Goal: Information Seeking & Learning: Learn about a topic

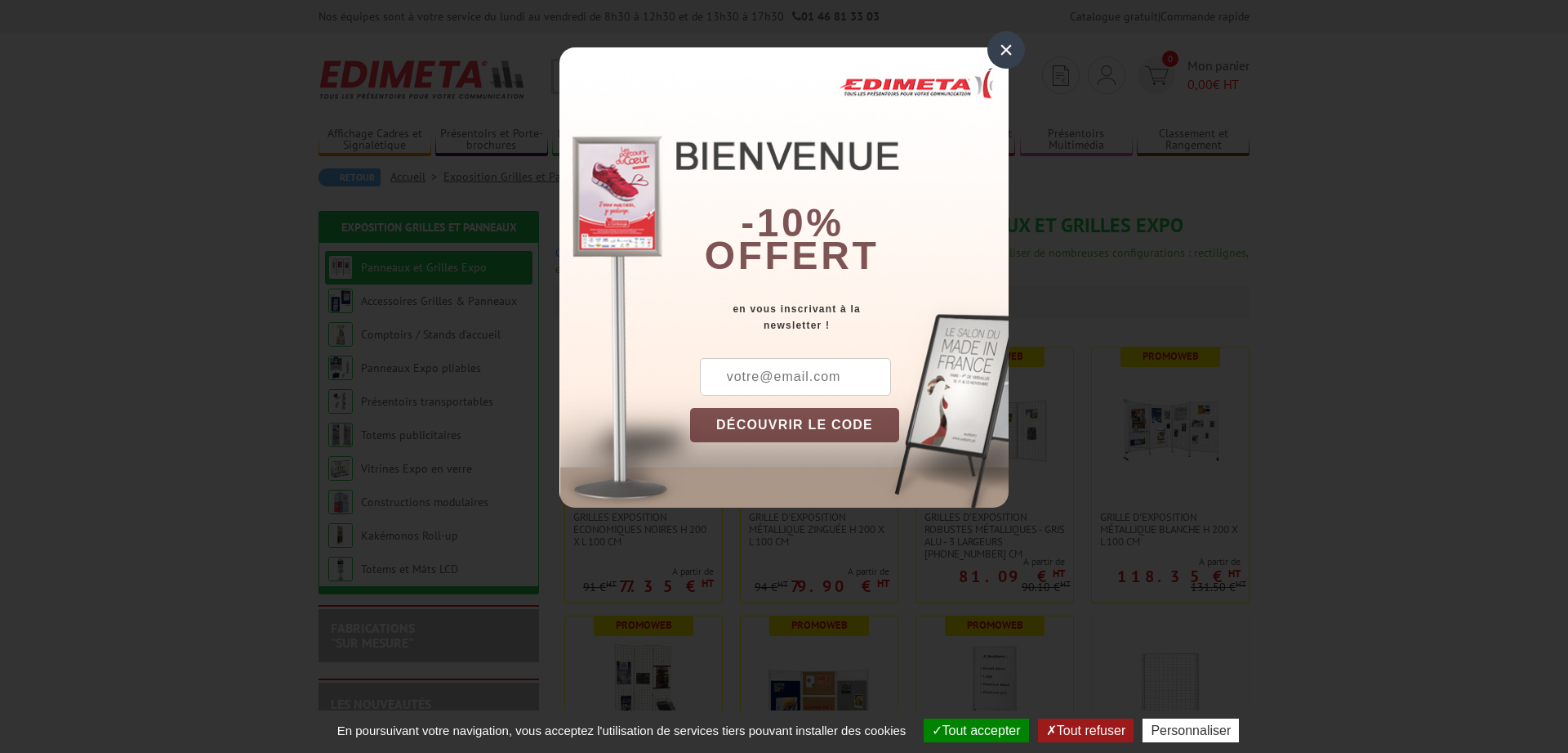
drag, startPoint x: 1003, startPoint y: 49, endPoint x: 992, endPoint y: 54, distance: 12.1
click at [1003, 49] on div "×" at bounding box center [1006, 49] width 37 height 37
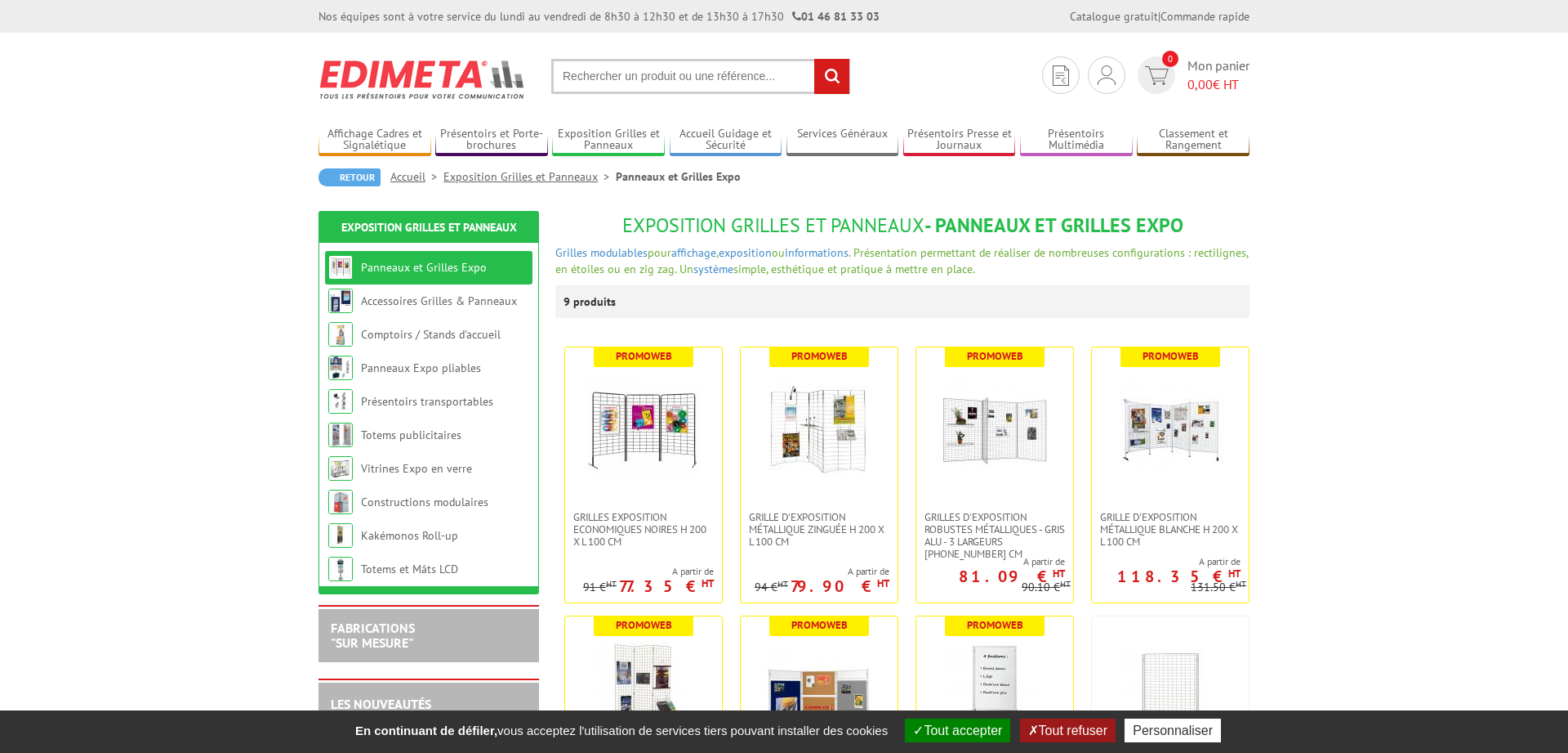
click at [582, 76] on input "text" at bounding box center [701, 77] width 299 height 35
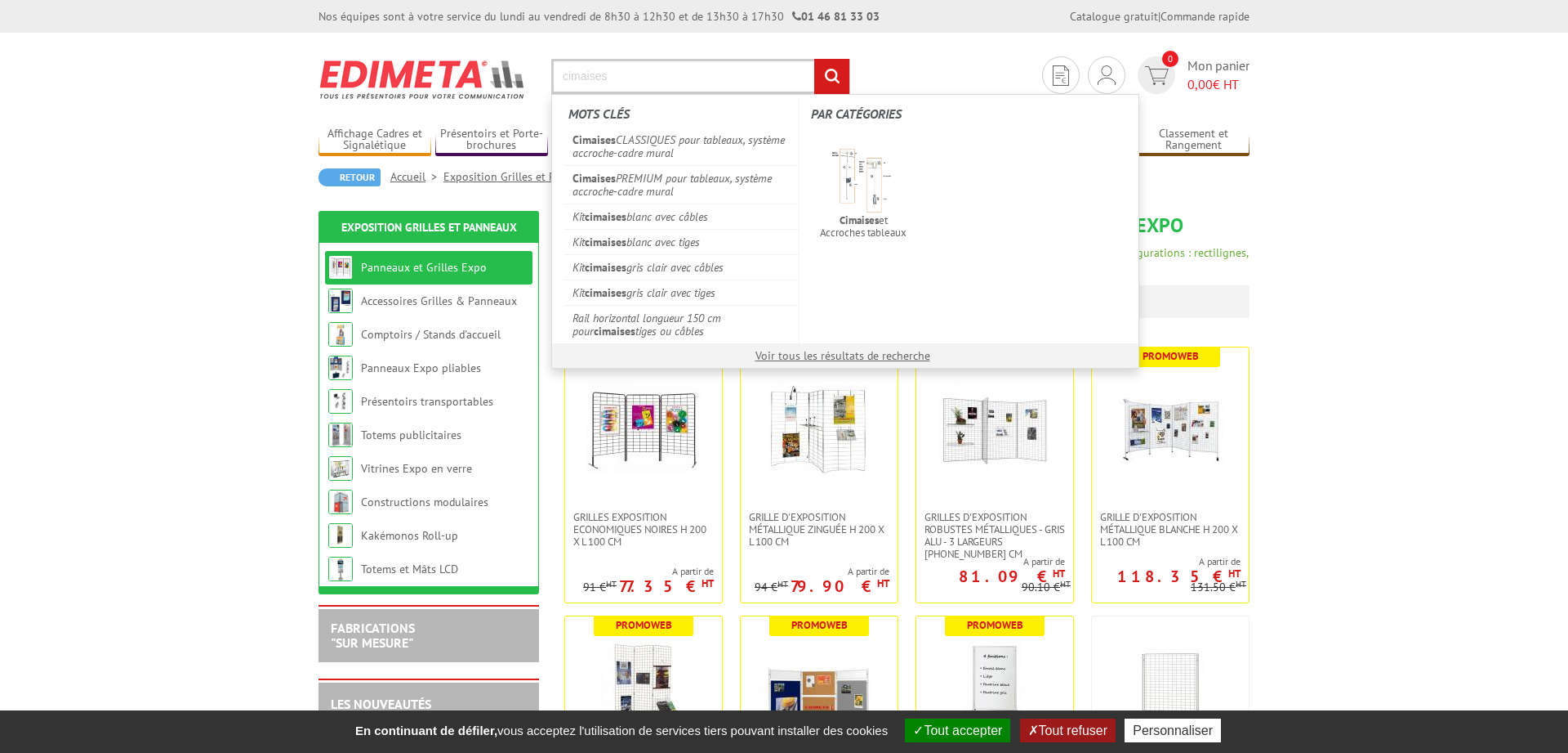
type input "cimaises"
click at [814, 59] on input "rechercher" at bounding box center [832, 77] width 35 height 35
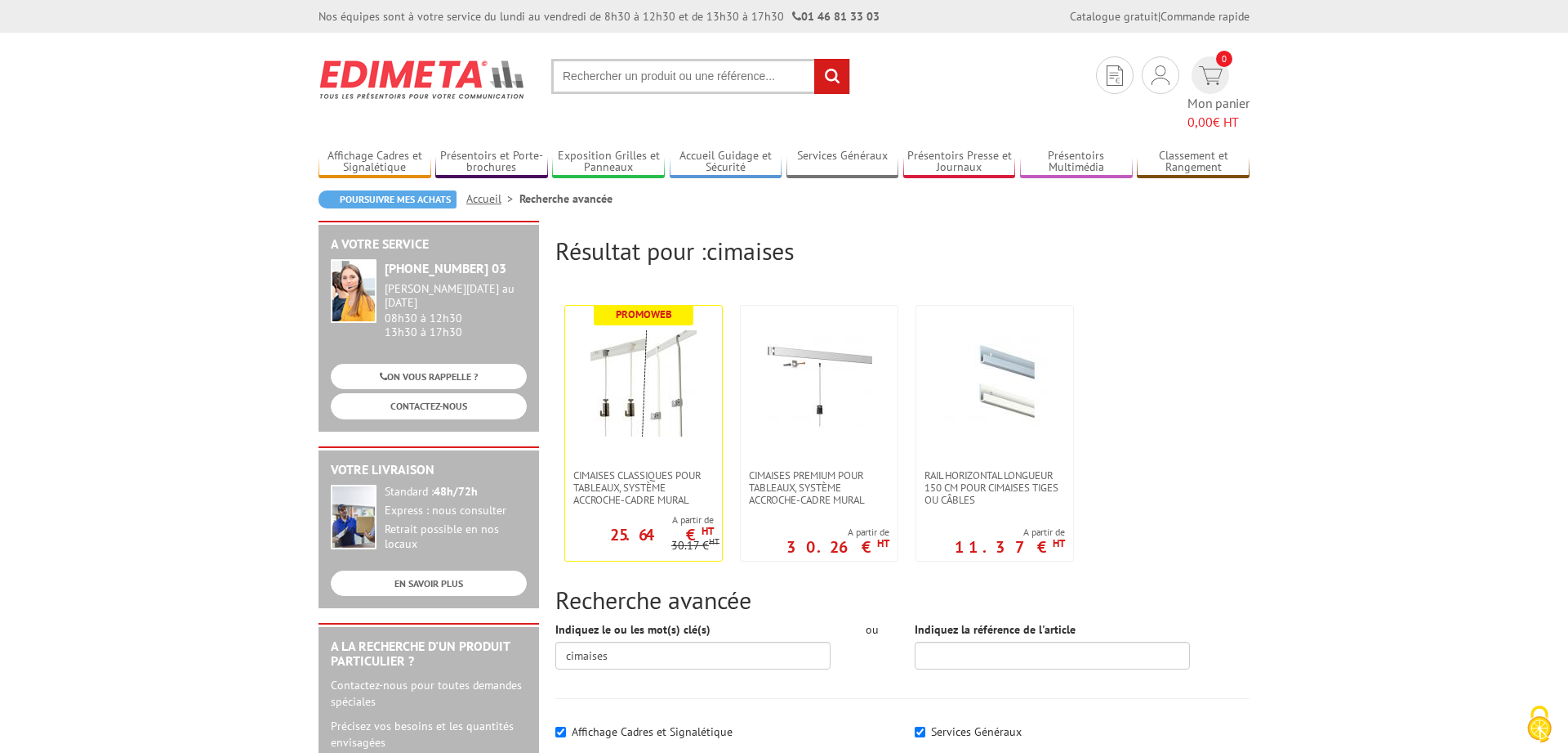
click at [680, 72] on input "text" at bounding box center [701, 77] width 299 height 35
type input "système accroche cadre"
click at [814, 59] on input "rechercher" at bounding box center [832, 77] width 35 height 35
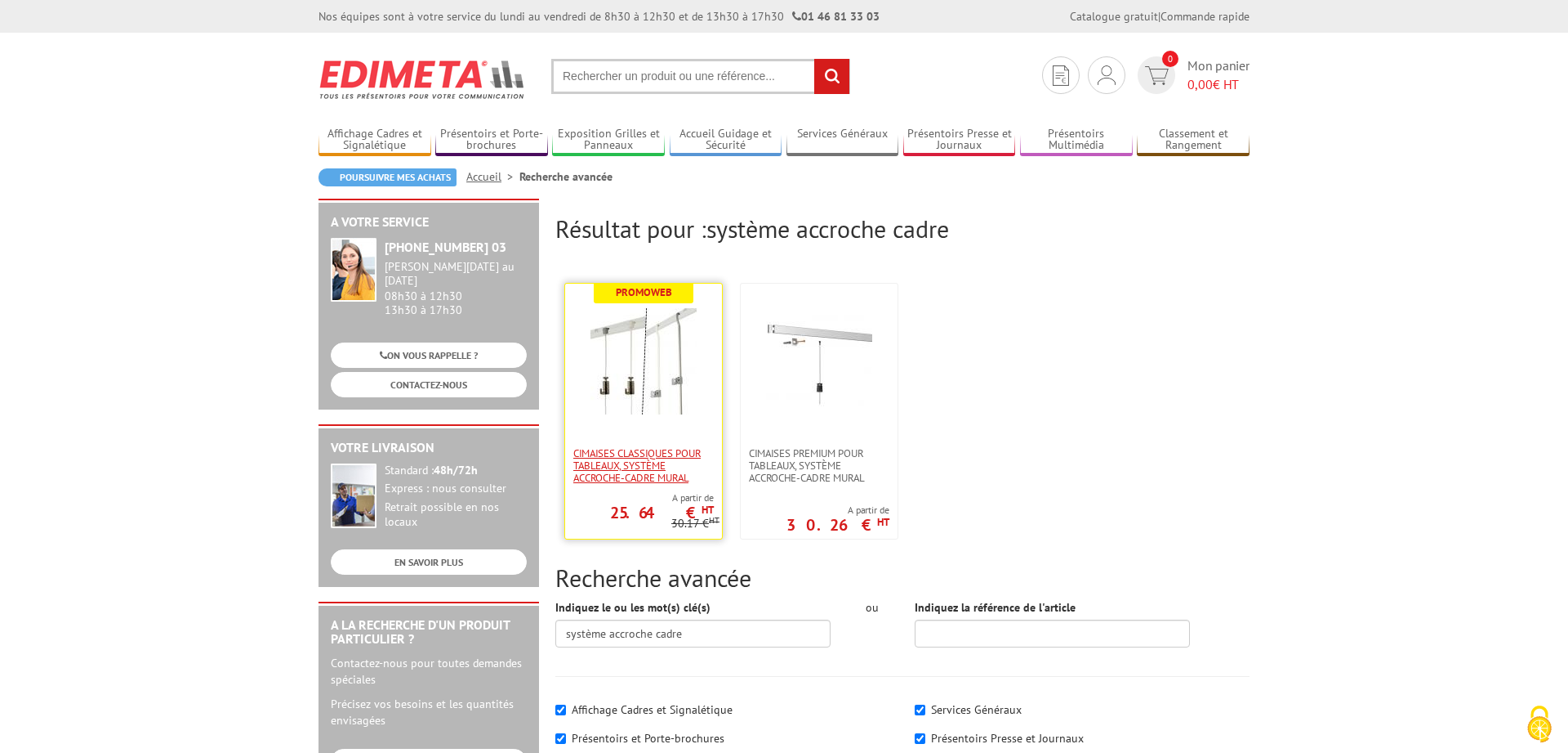
click at [617, 479] on span "Cimaises CLASSIQUES pour tableaux, système accroche-cadre mural" at bounding box center [644, 465] width 141 height 36
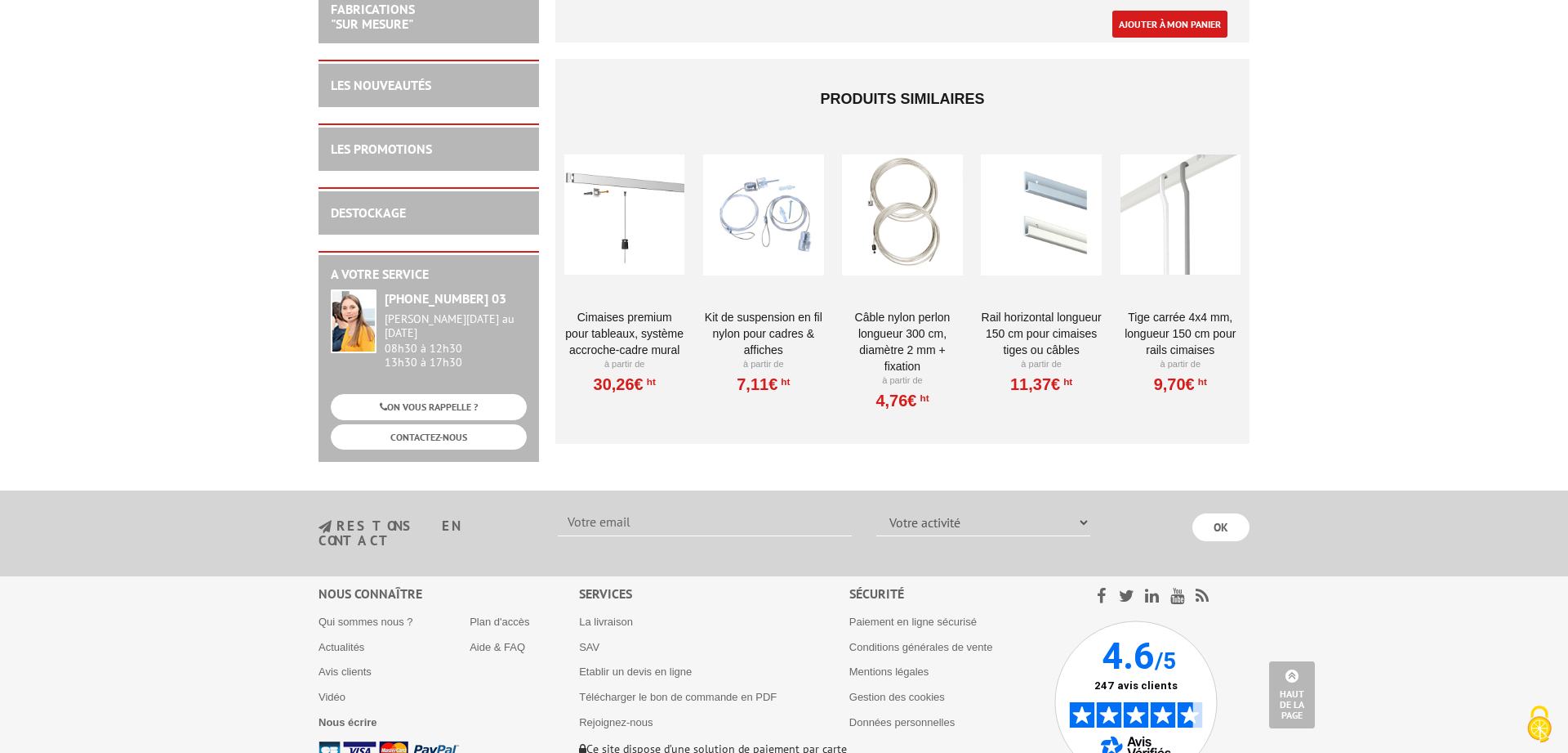
scroll to position [3079, 0]
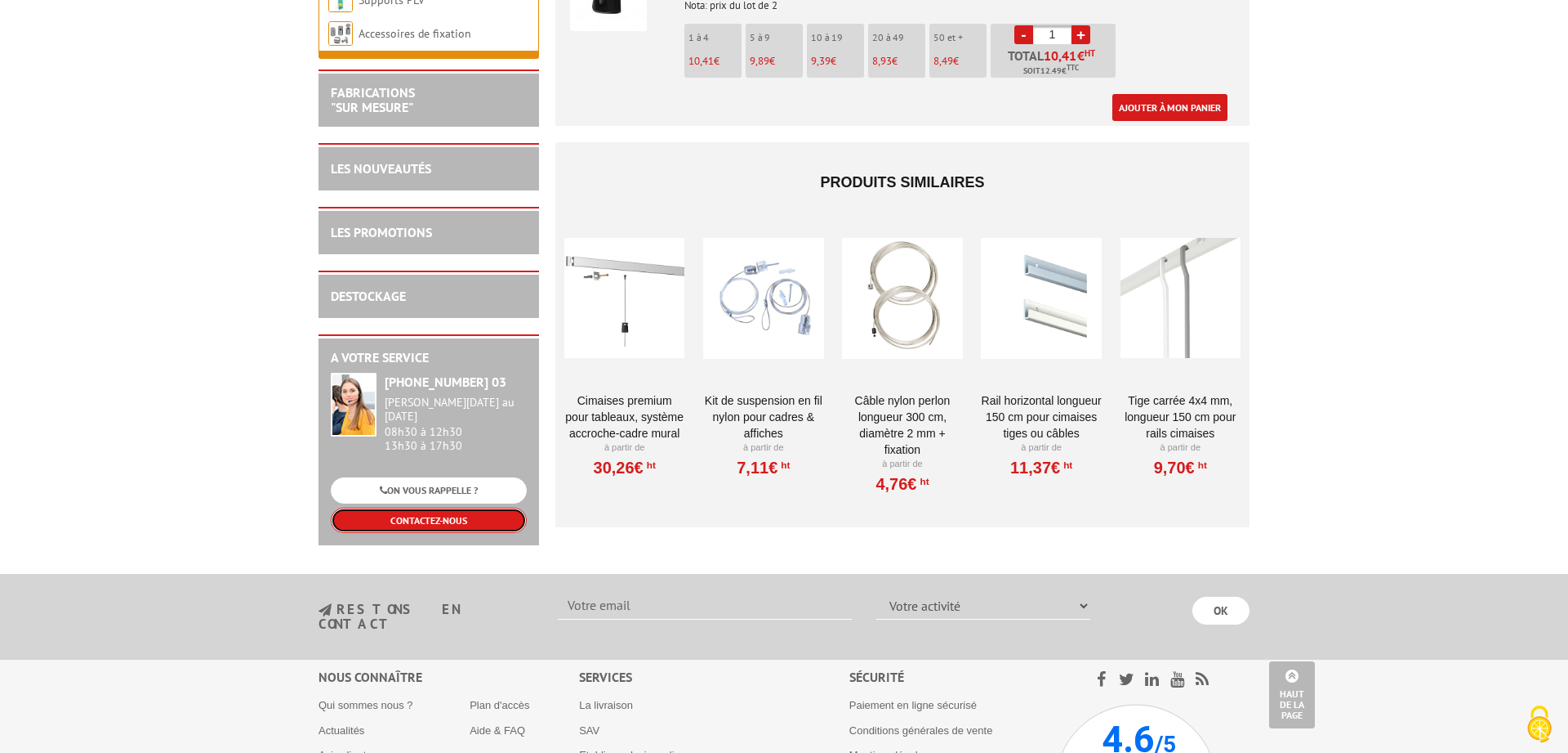
click at [421, 508] on link "CONTACTEZ-NOUS" at bounding box center [429, 520] width 196 height 25
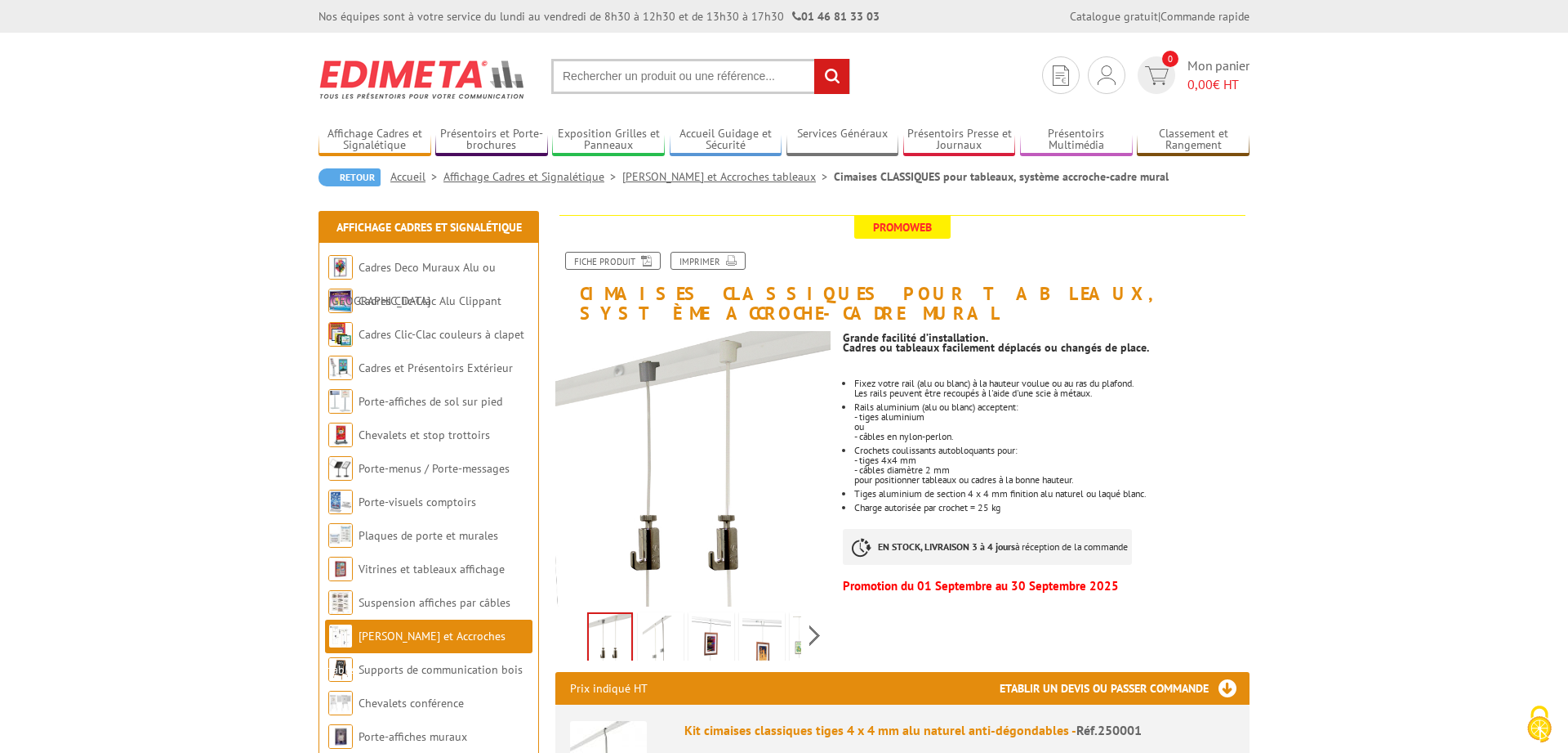
click at [609, 65] on input "text" at bounding box center [701, 77] width 299 height 35
type input "cable nylon perlon"
click at [814, 59] on input "rechercher" at bounding box center [832, 77] width 35 height 35
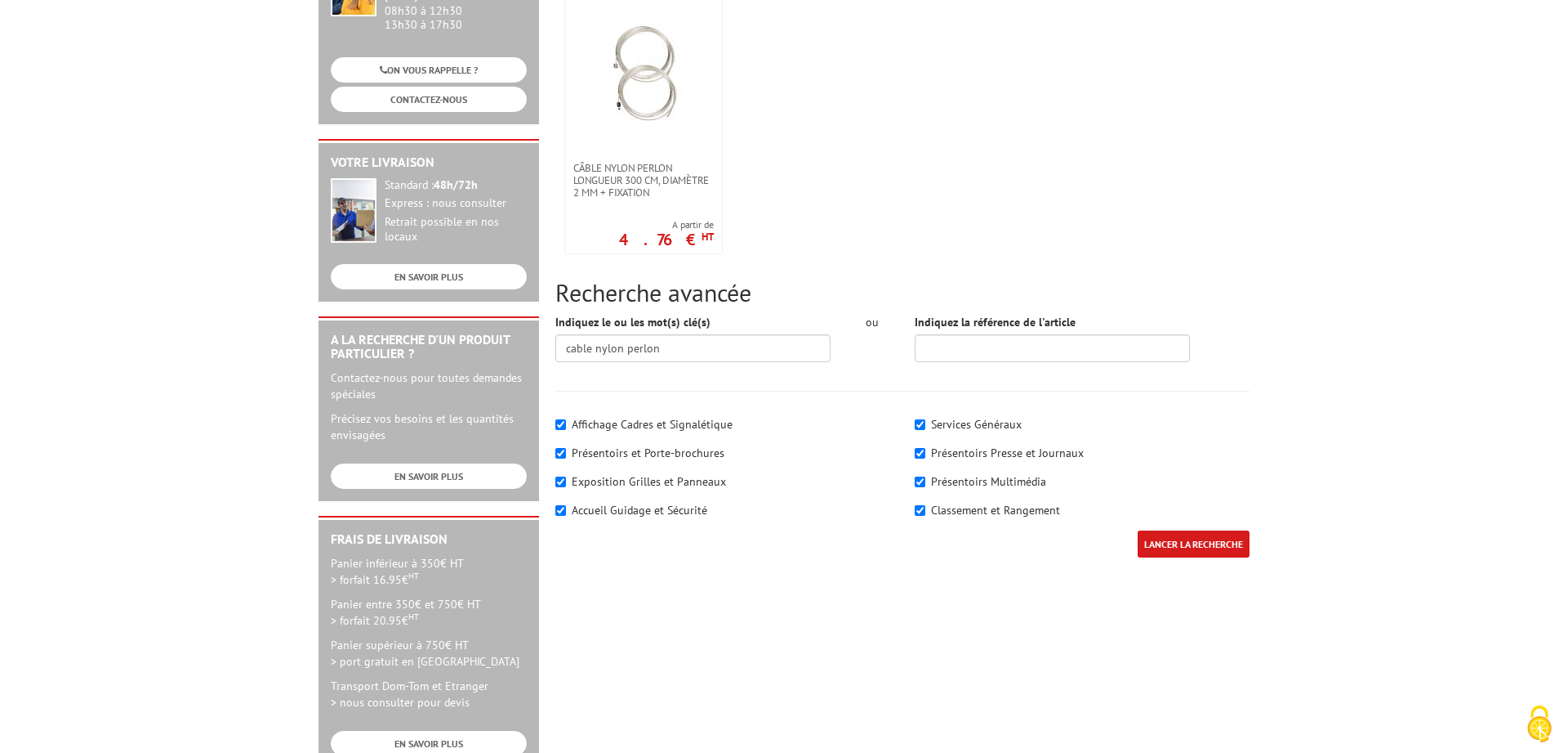
scroll to position [333, 0]
